Goal: Navigation & Orientation: Find specific page/section

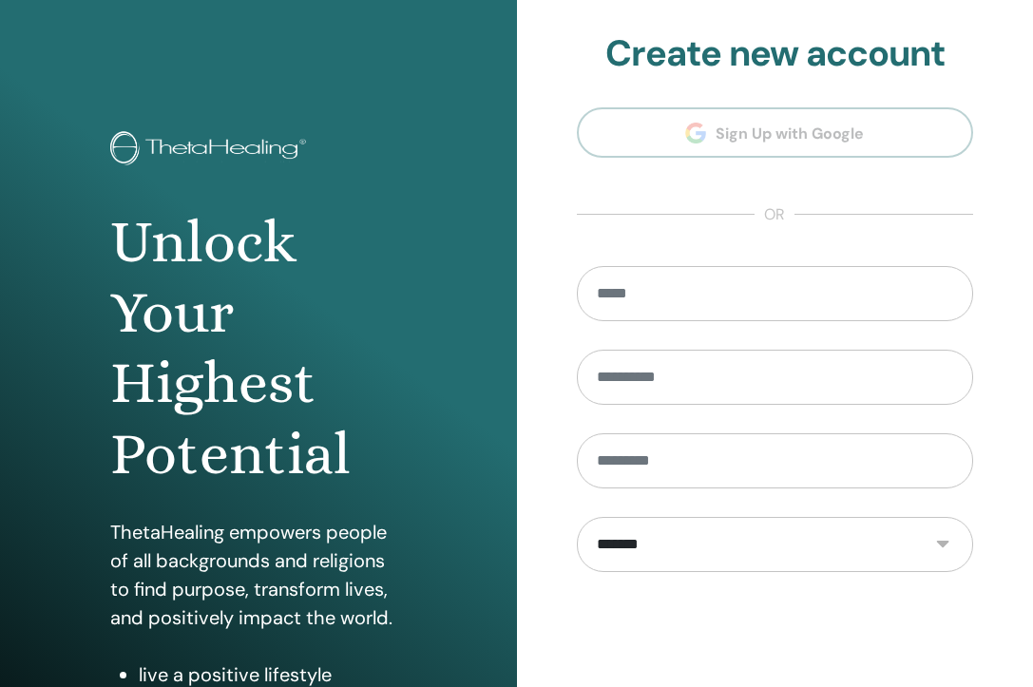
scroll to position [225, 0]
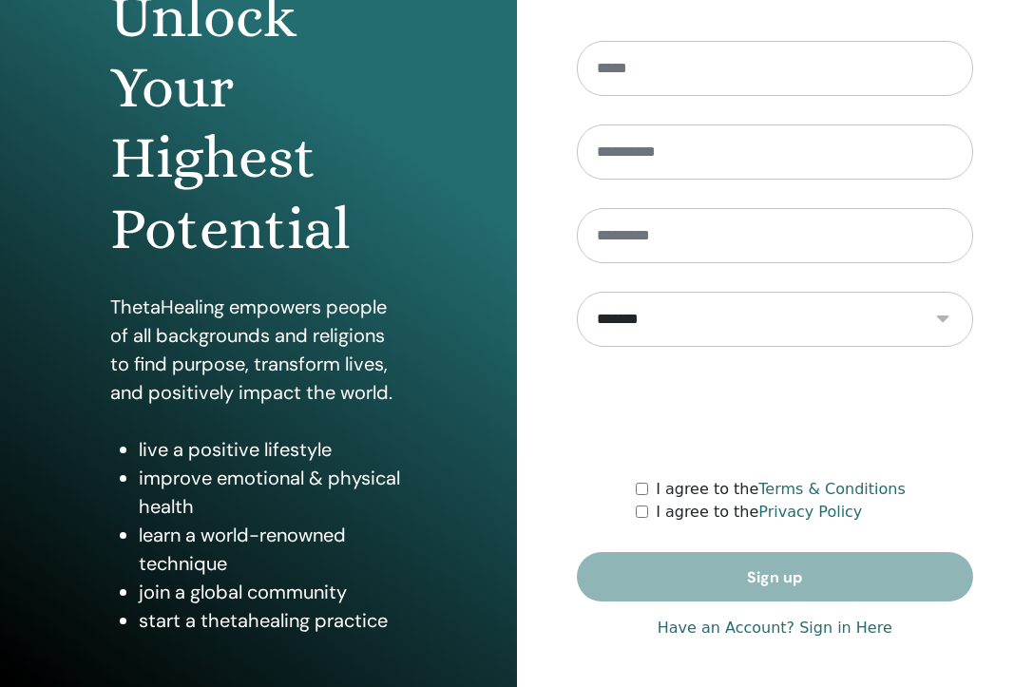
click at [733, 632] on link "Have an Account? Sign in Here" at bounding box center [775, 628] width 235 height 23
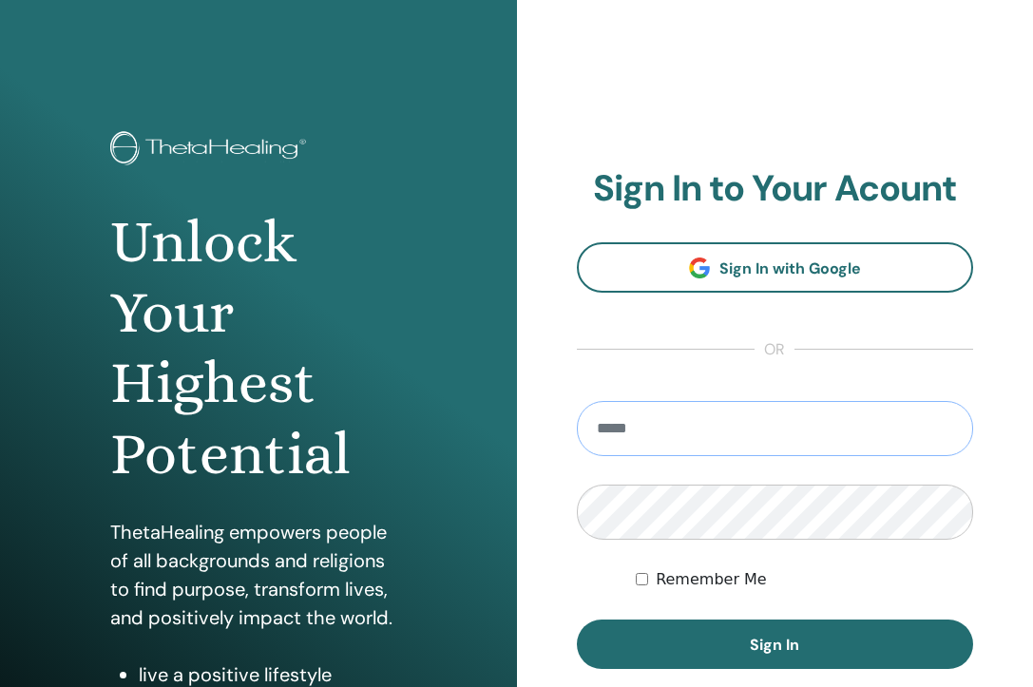
click at [747, 424] on input "email" at bounding box center [775, 428] width 397 height 55
type input "**********"
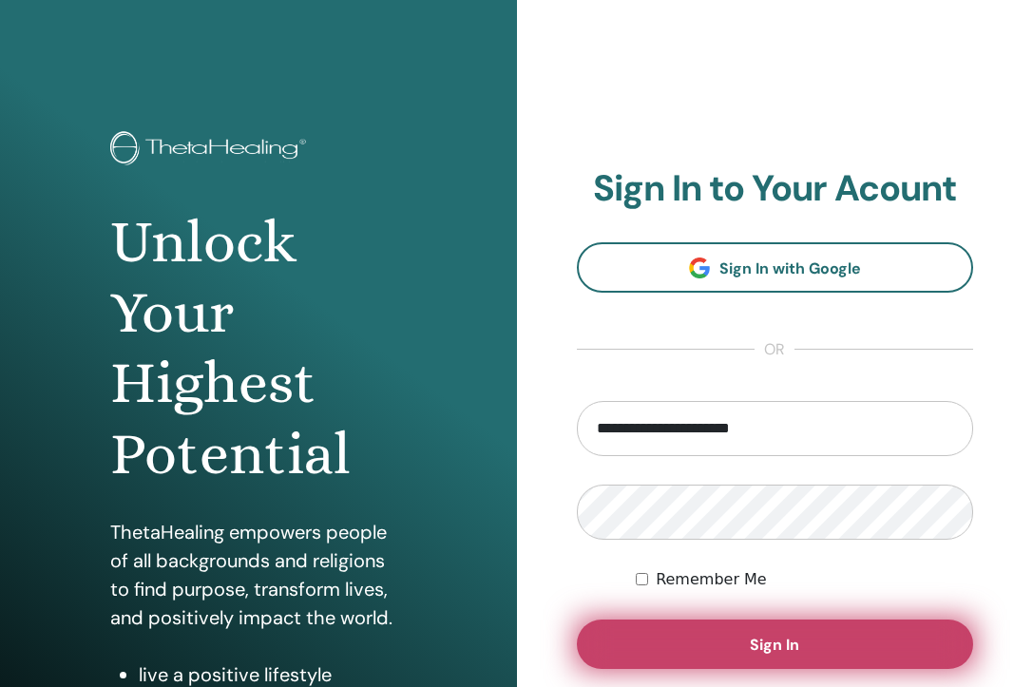
click at [733, 624] on button "Sign In" at bounding box center [775, 644] width 397 height 49
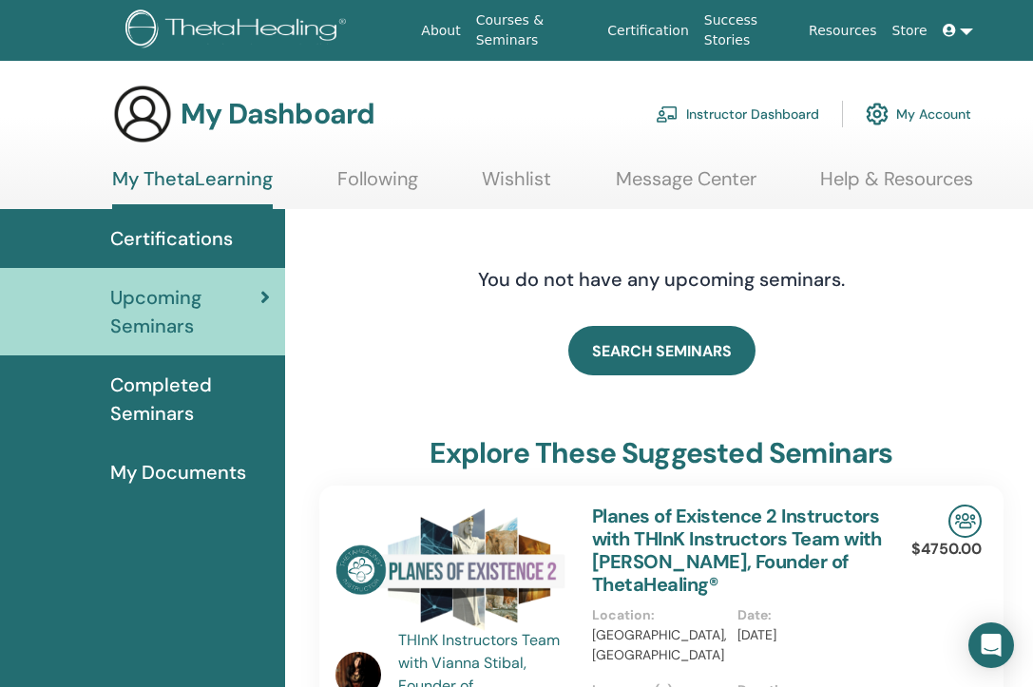
click at [748, 106] on link "Instructor Dashboard" at bounding box center [737, 114] width 163 height 42
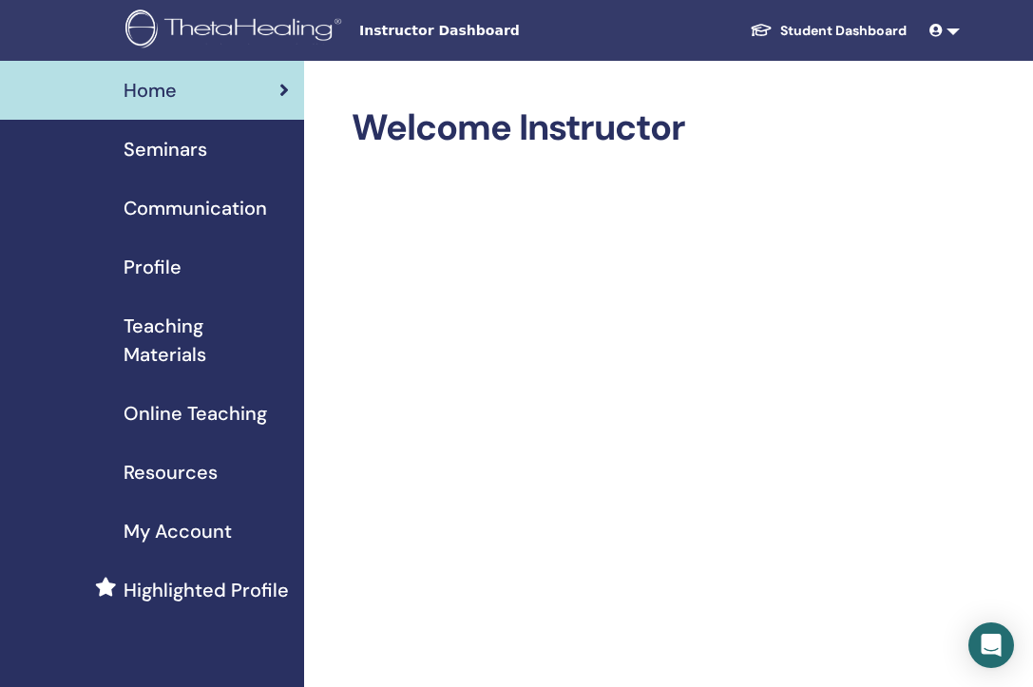
click at [194, 149] on span "Seminars" at bounding box center [166, 149] width 84 height 29
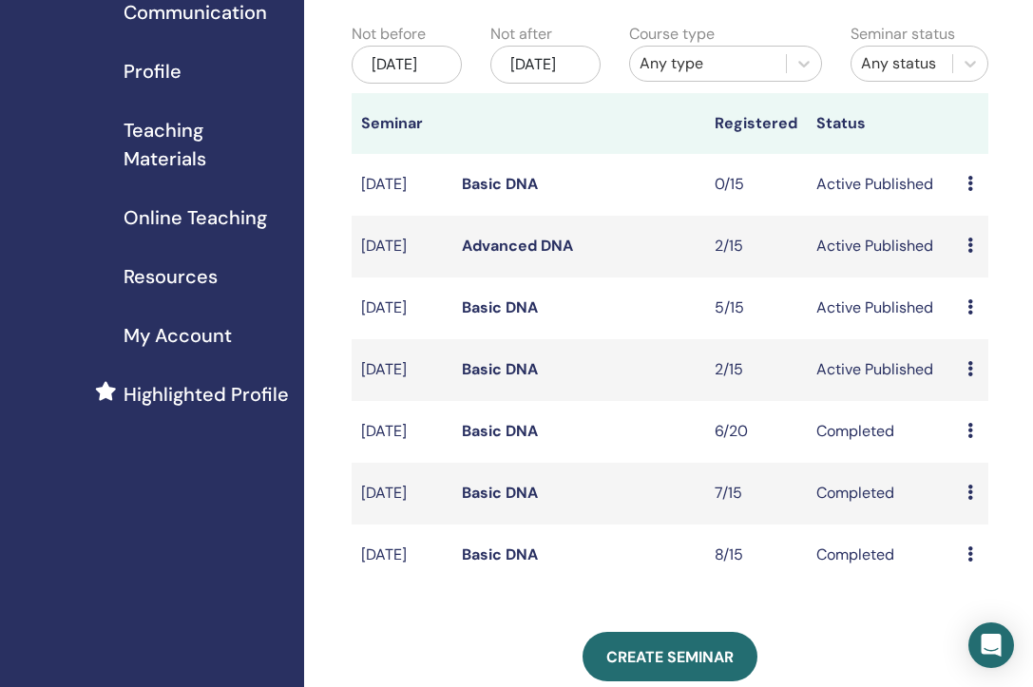
scroll to position [235, 0]
